Goal: Task Accomplishment & Management: Use online tool/utility

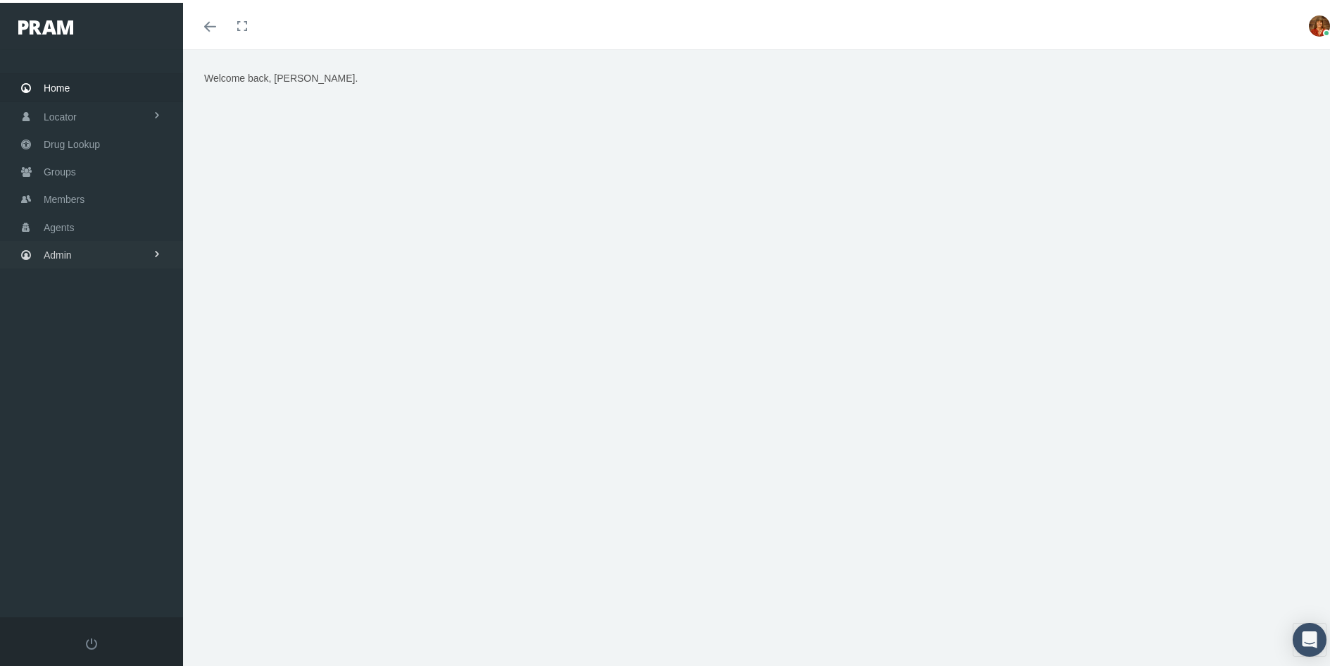
click at [63, 251] on span "Admin" at bounding box center [58, 252] width 28 height 27
click at [91, 560] on span "Reports" at bounding box center [75, 568] width 35 height 24
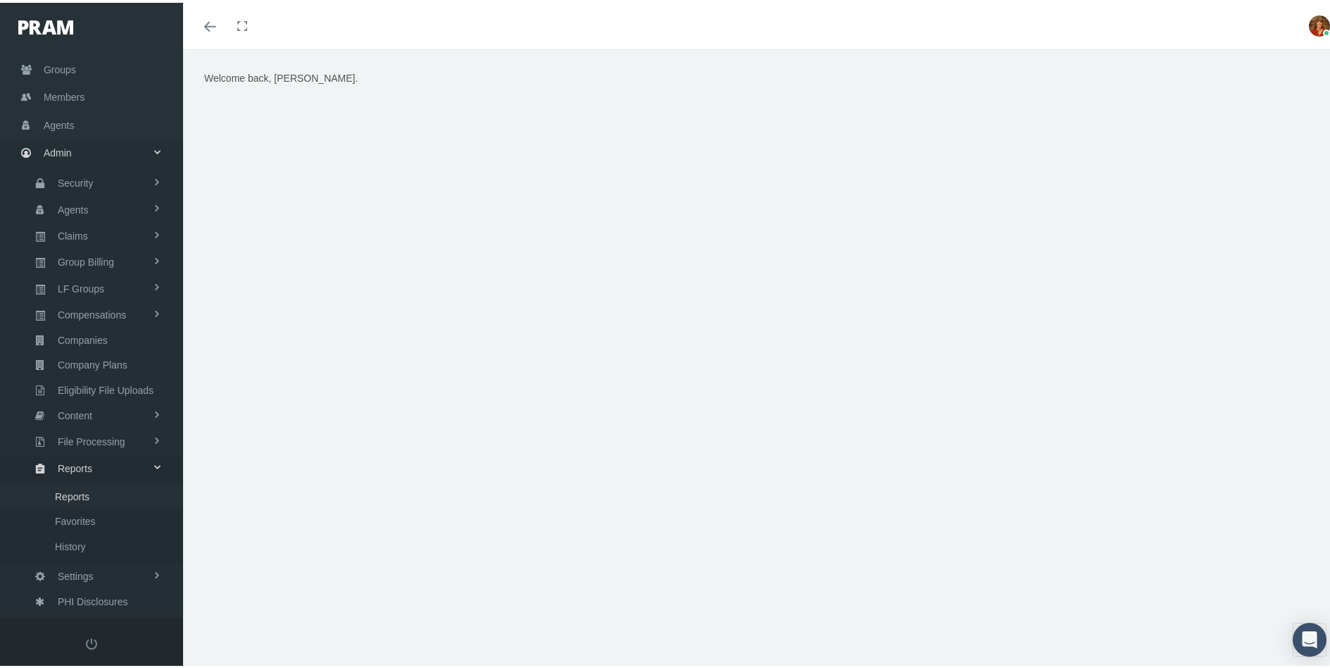
scroll to position [104, 0]
click at [86, 523] on span "Favorites" at bounding box center [75, 518] width 41 height 24
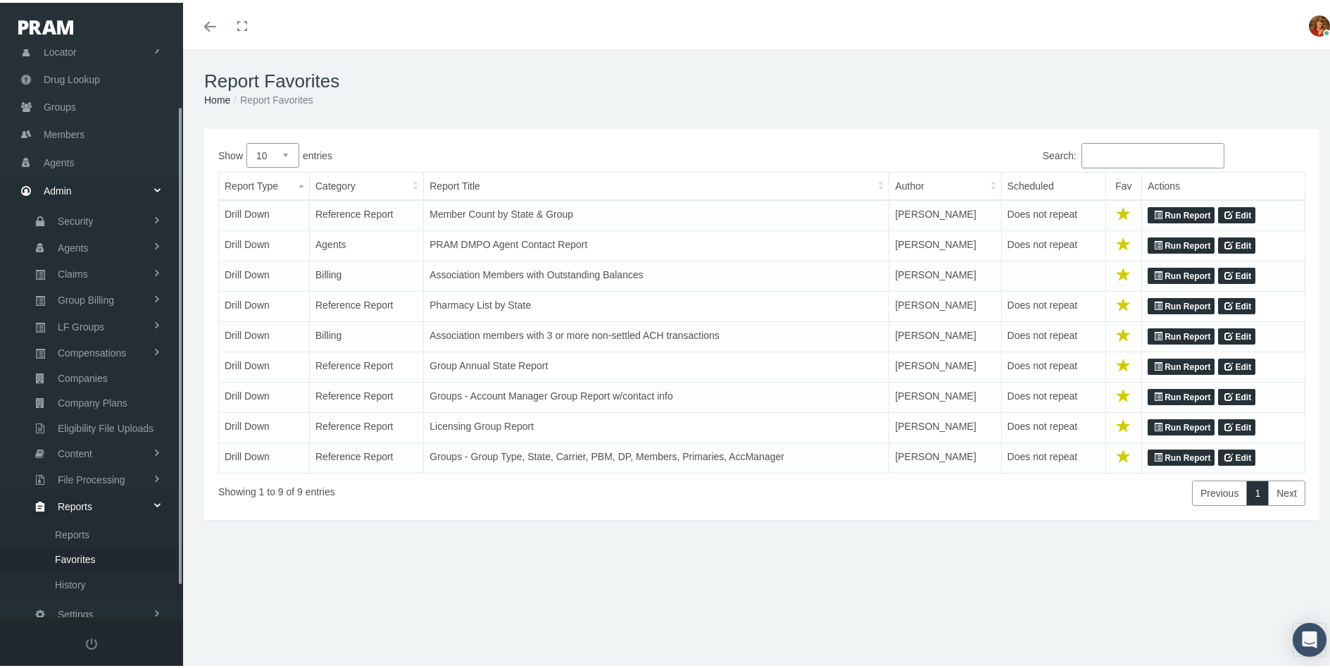
scroll to position [104, 0]
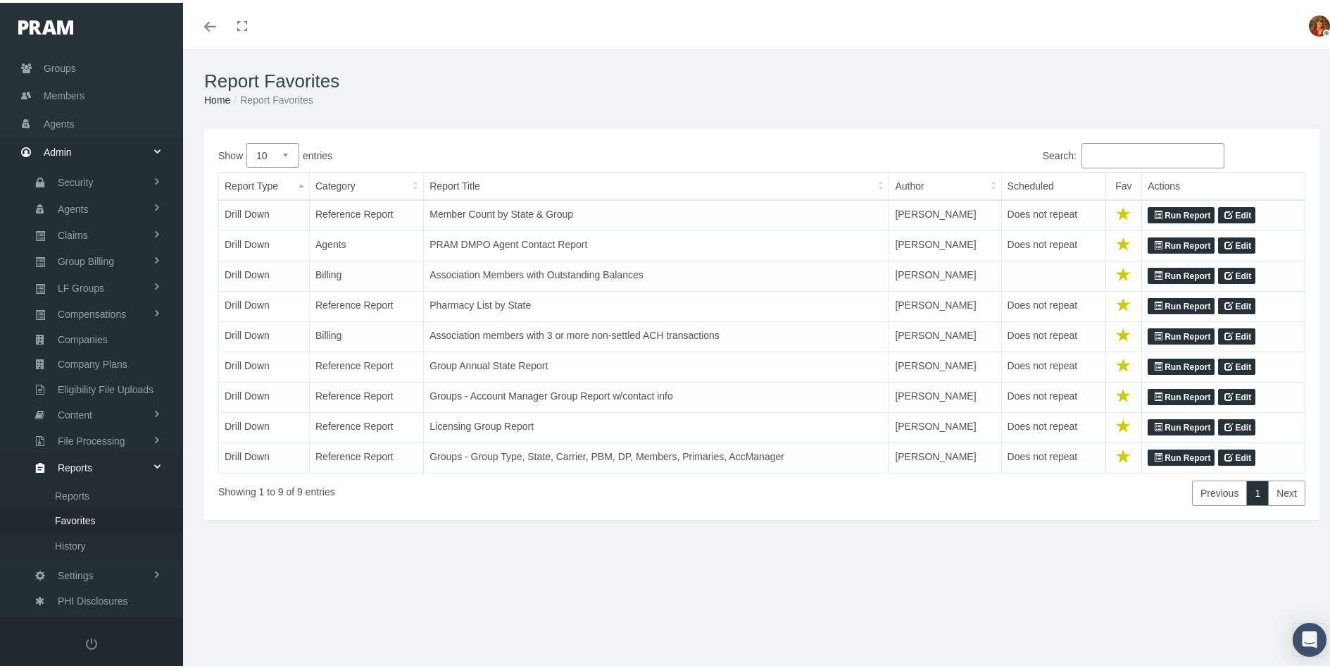
click at [1160, 454] on link "Run Report" at bounding box center [1181, 455] width 67 height 17
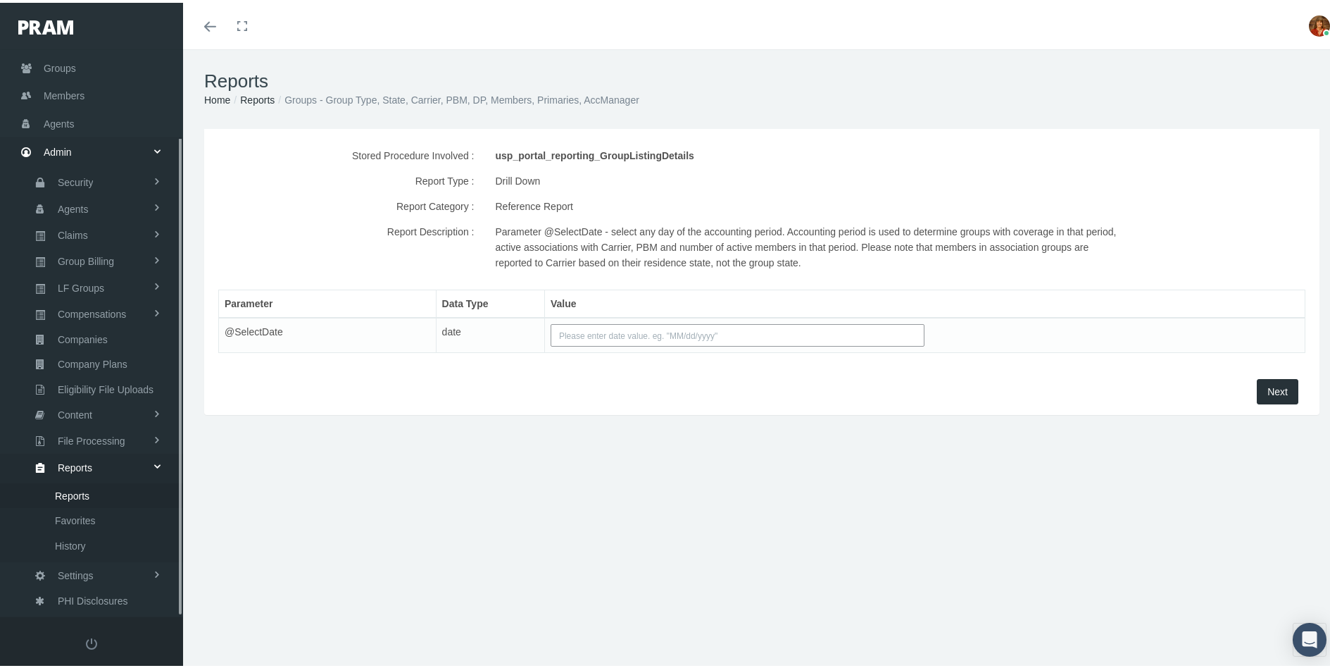
scroll to position [104, 0]
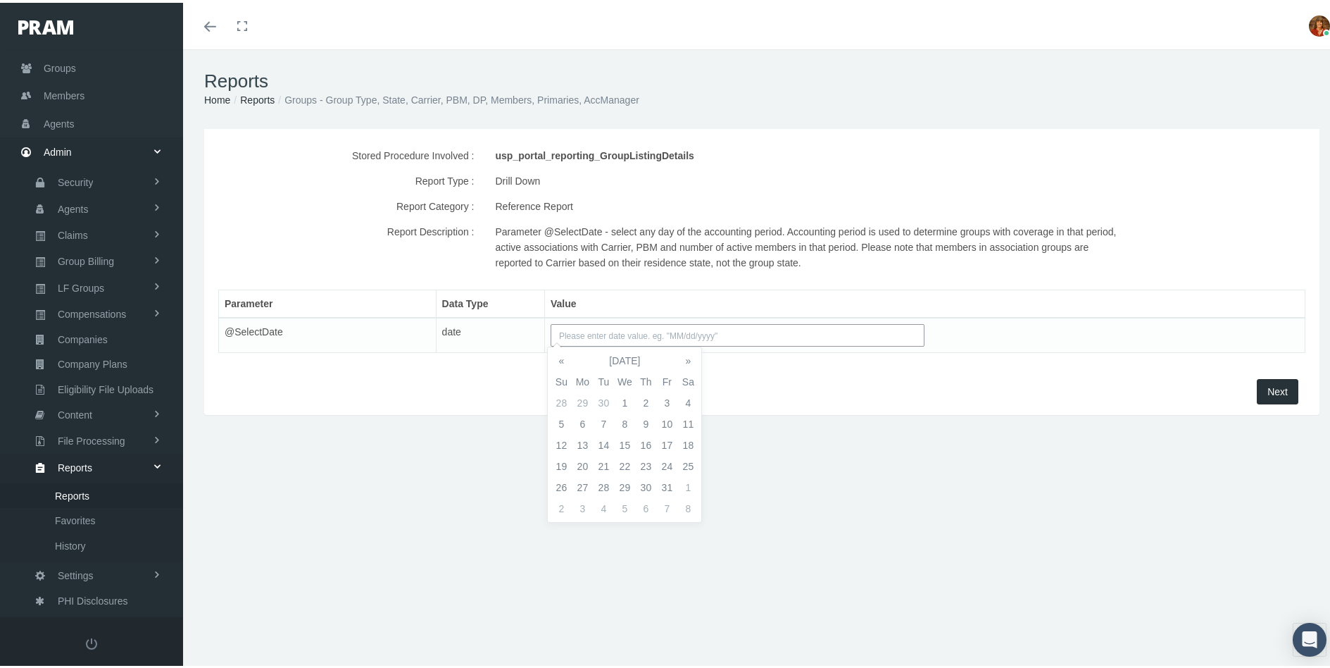
click at [701, 335] on input "text" at bounding box center [738, 332] width 375 height 23
click at [577, 438] on td "13" at bounding box center [582, 442] width 21 height 21
type input "10/13/2025"
click at [1268, 387] on span "Next" at bounding box center [1278, 388] width 20 height 11
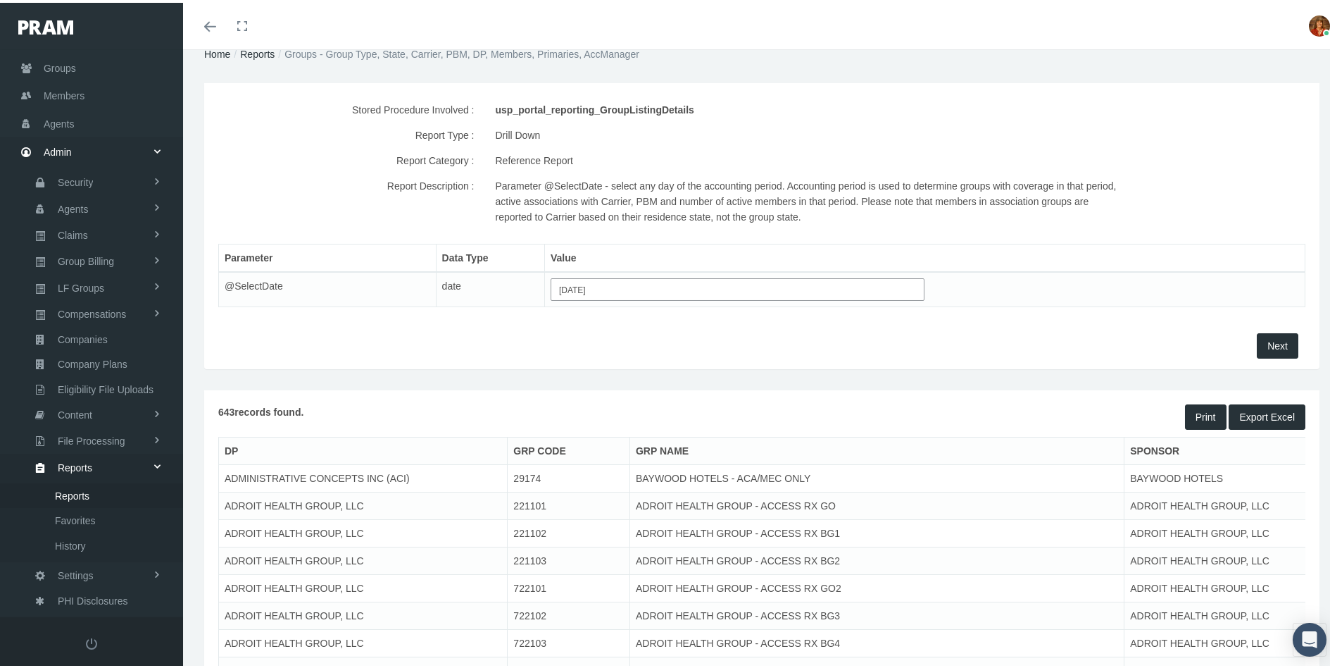
scroll to position [70, 0]
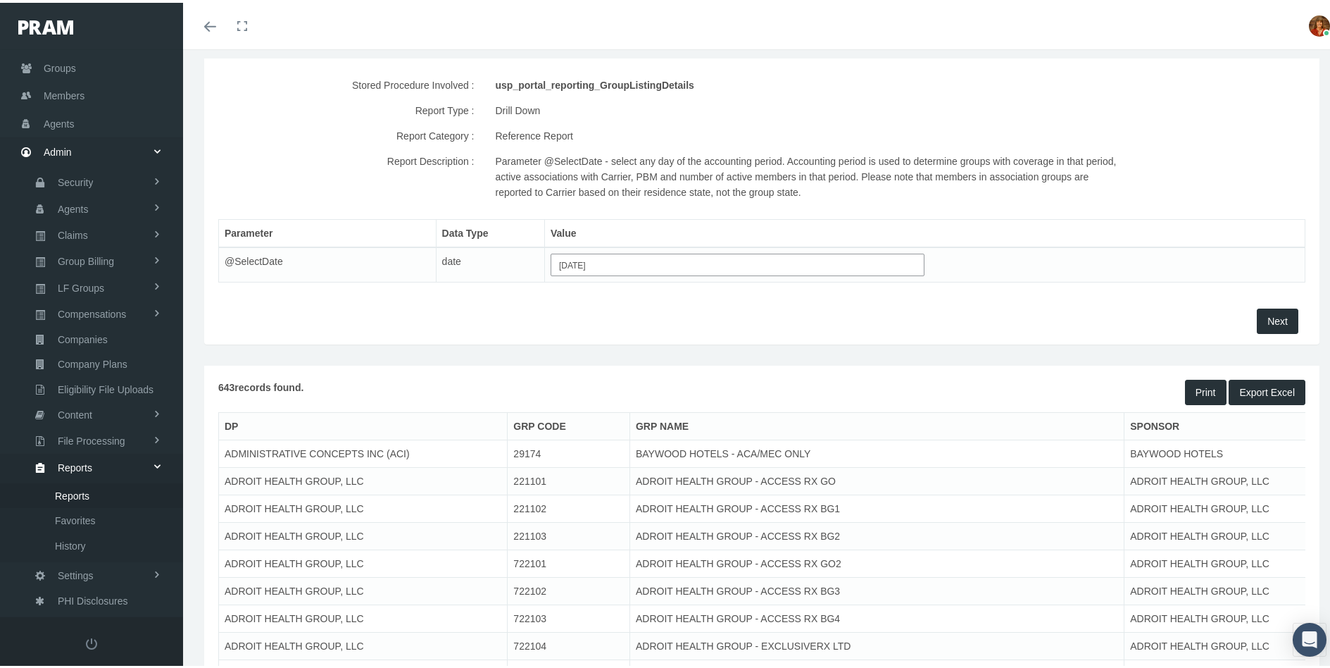
click at [1264, 384] on button "Export Excel" at bounding box center [1267, 389] width 77 height 25
click at [916, 15] on div "Toggle menubar Toggle fullscreen Profile Logout" at bounding box center [762, 23] width 1137 height 46
